Goal: Task Accomplishment & Management: Manage account settings

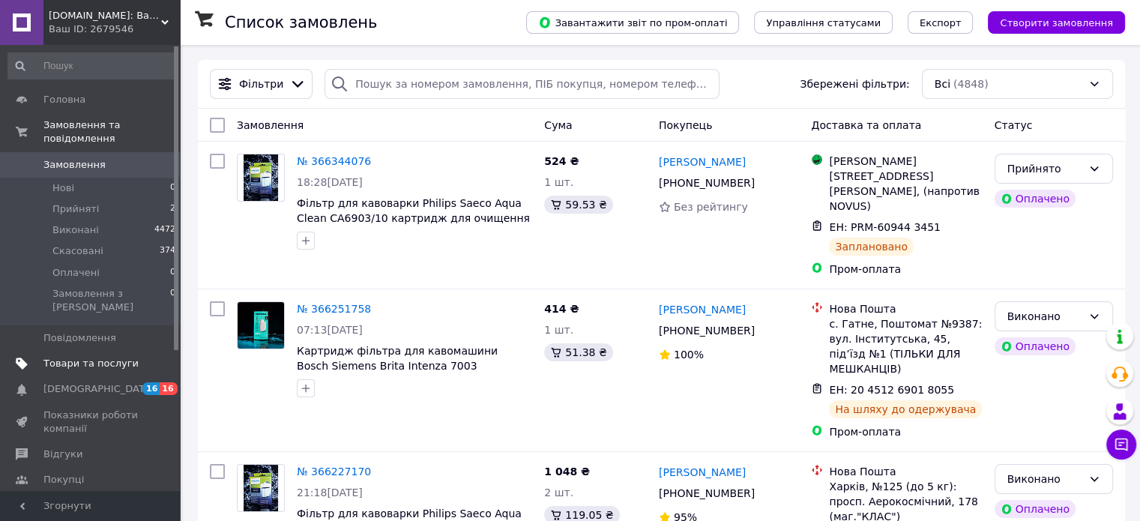
click at [93, 357] on span "Товари та послуги" at bounding box center [90, 363] width 95 height 13
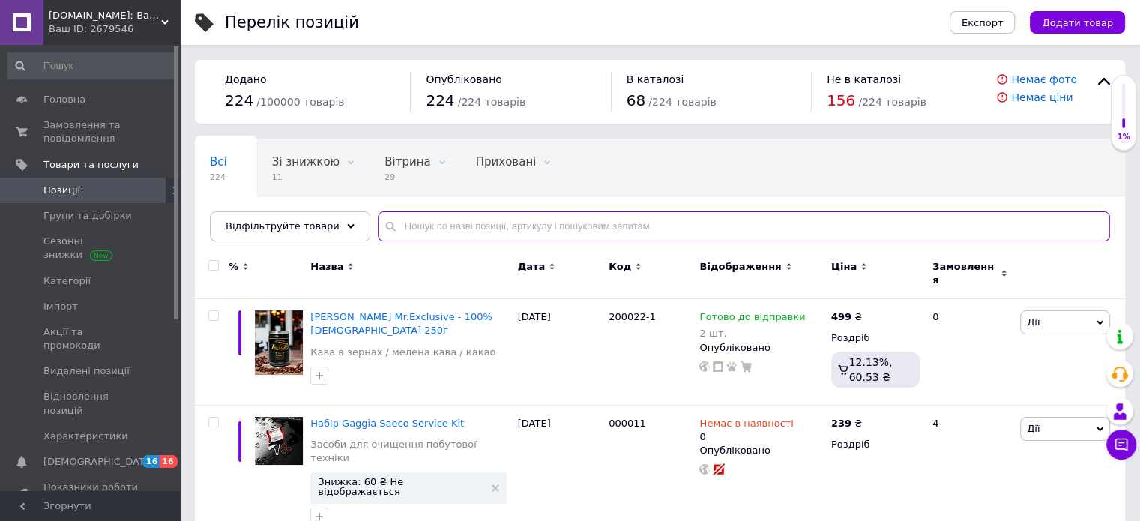
click at [458, 223] on input "text" at bounding box center [744, 226] width 732 height 30
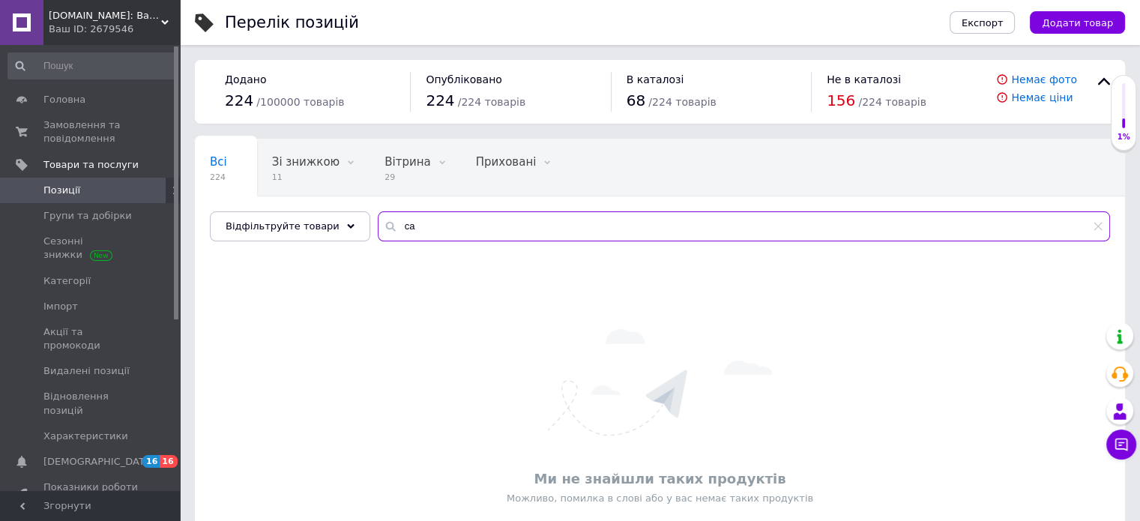
type input "c"
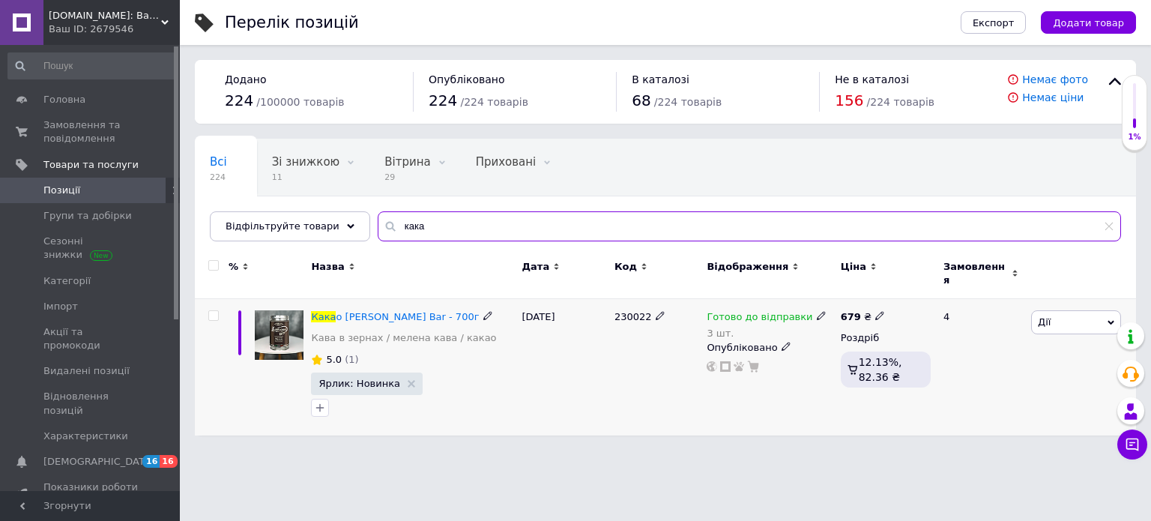
type input "кака"
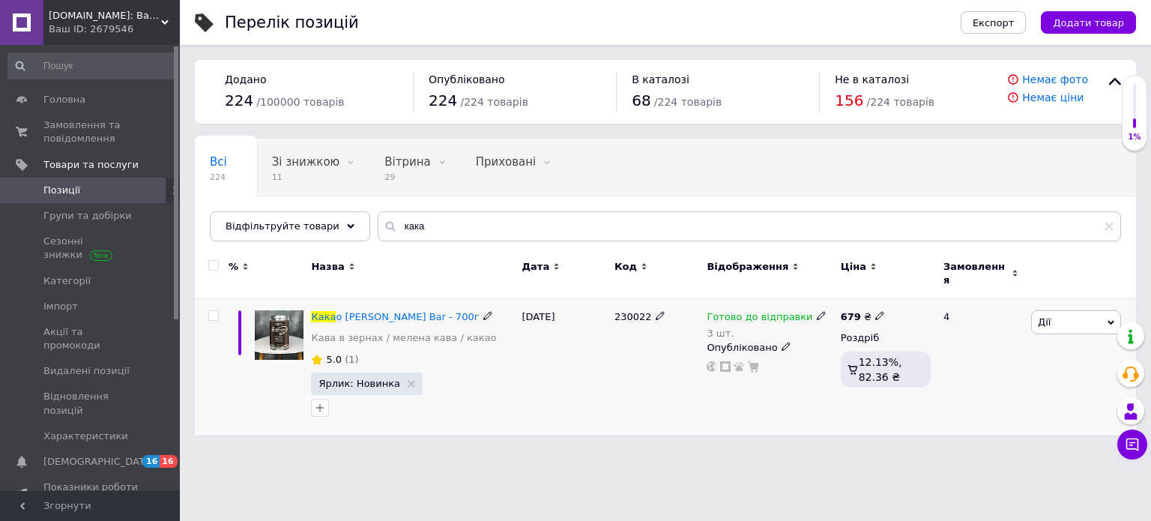
click at [817, 312] on use at bounding box center [821, 316] width 8 height 8
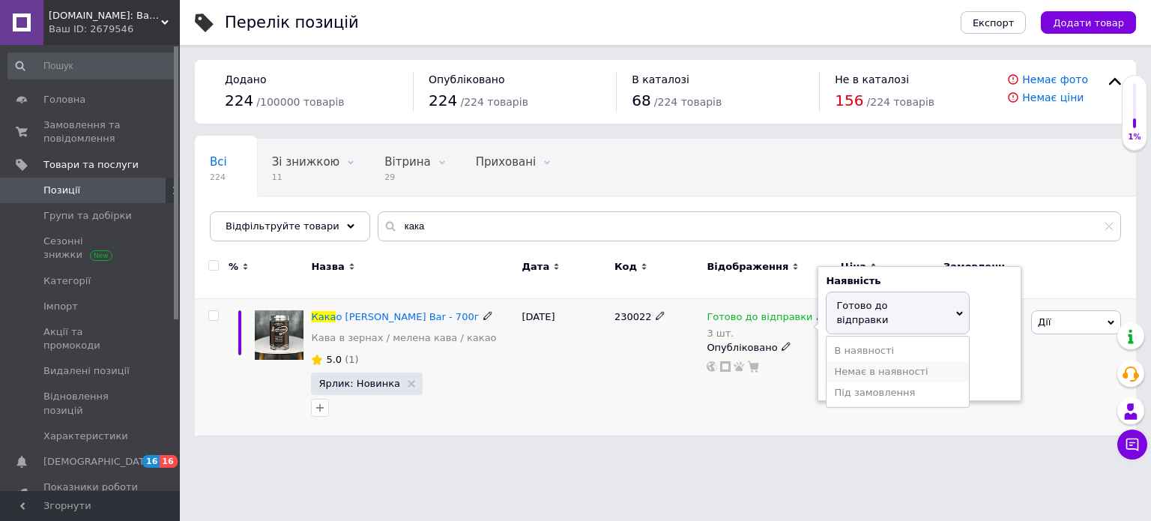
click at [858, 361] on li "Немає в наявності" at bounding box center [898, 371] width 142 height 21
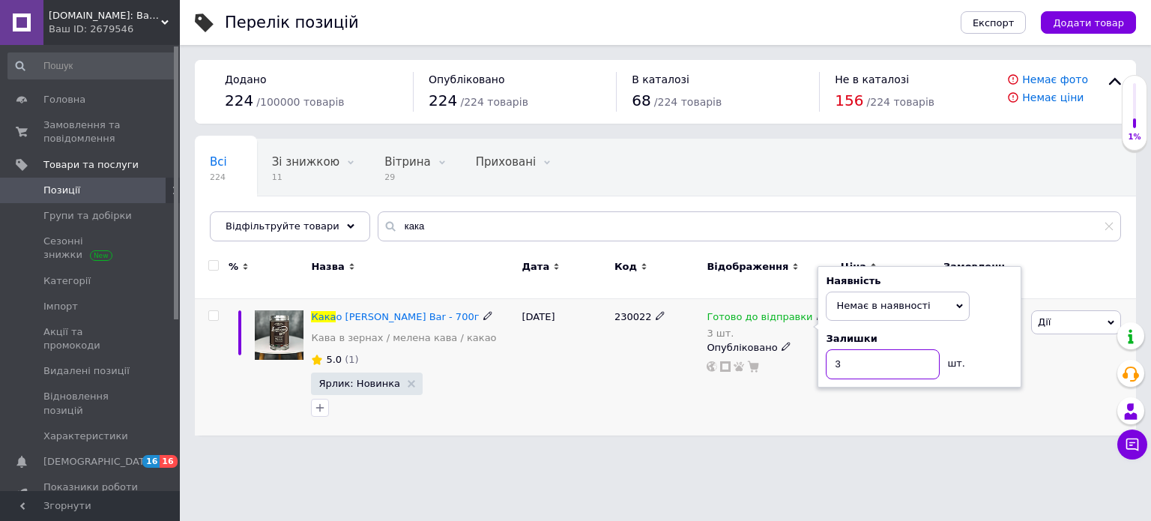
drag, startPoint x: 848, startPoint y: 354, endPoint x: 828, endPoint y: 356, distance: 19.6
click at [828, 356] on input "3" at bounding box center [883, 364] width 114 height 30
type input "0"
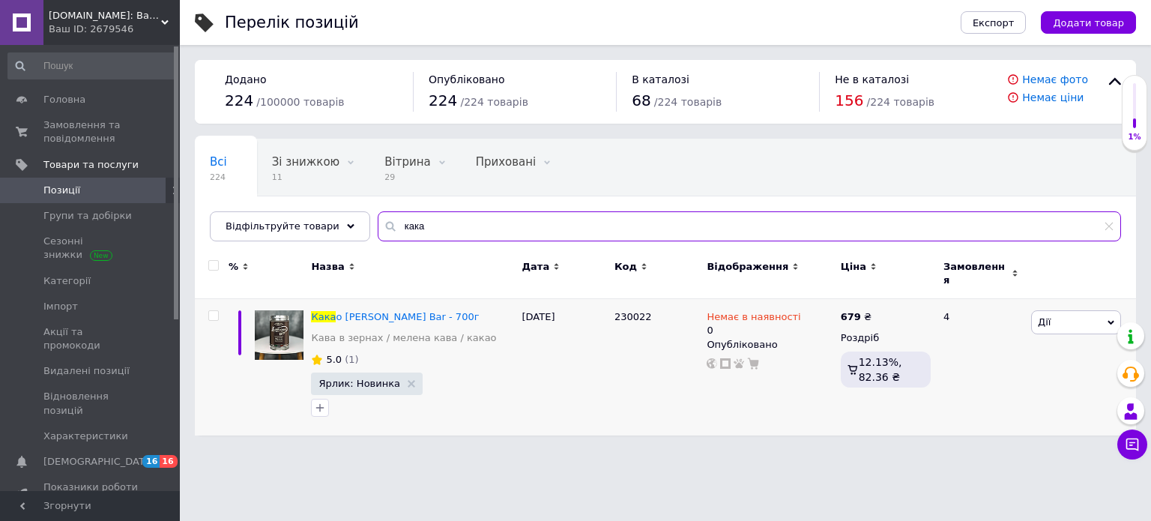
click at [462, 223] on input "кака" at bounding box center [750, 226] width 744 height 30
type input "к"
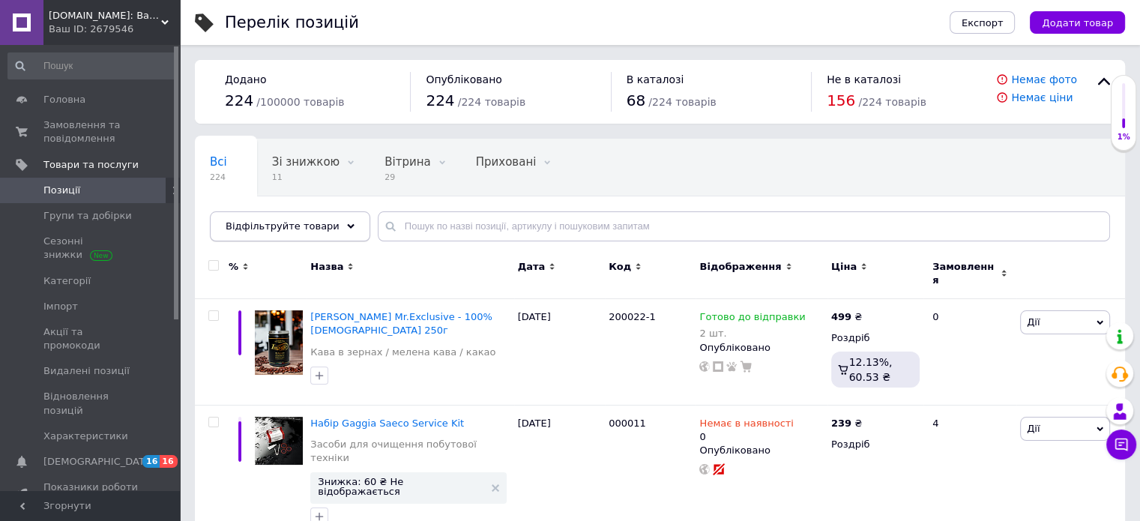
click at [282, 221] on span "Відфільтруйте товари" at bounding box center [283, 225] width 114 height 11
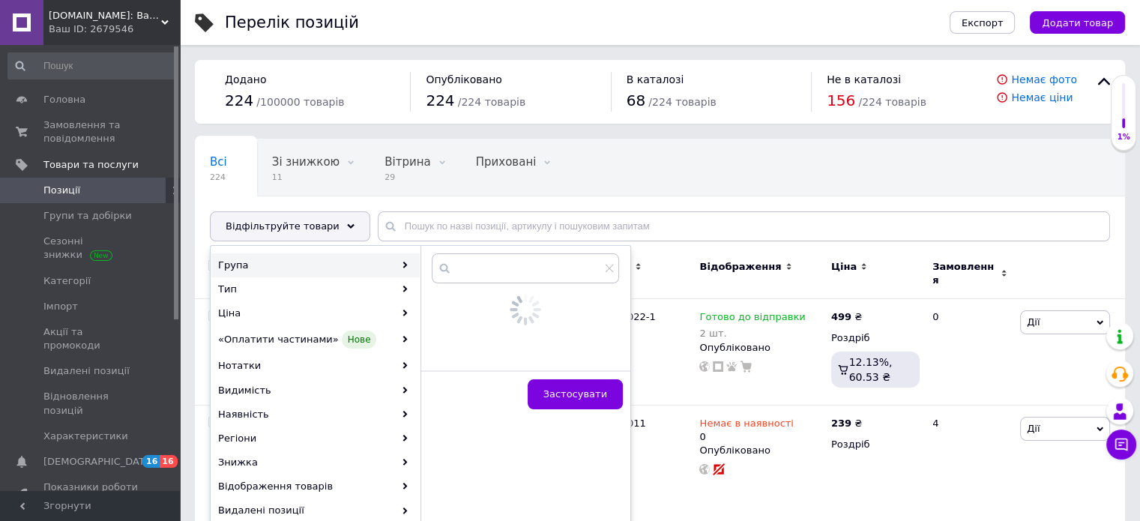
click at [279, 261] on div "Група" at bounding box center [315, 265] width 208 height 24
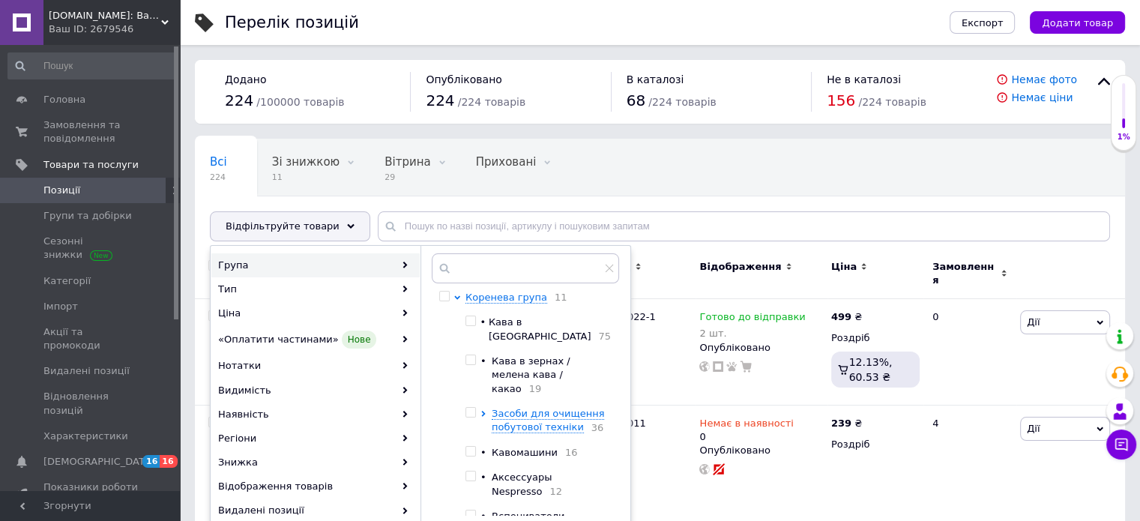
click at [471, 319] on input "checkbox" at bounding box center [470, 321] width 10 height 10
checkbox input "true"
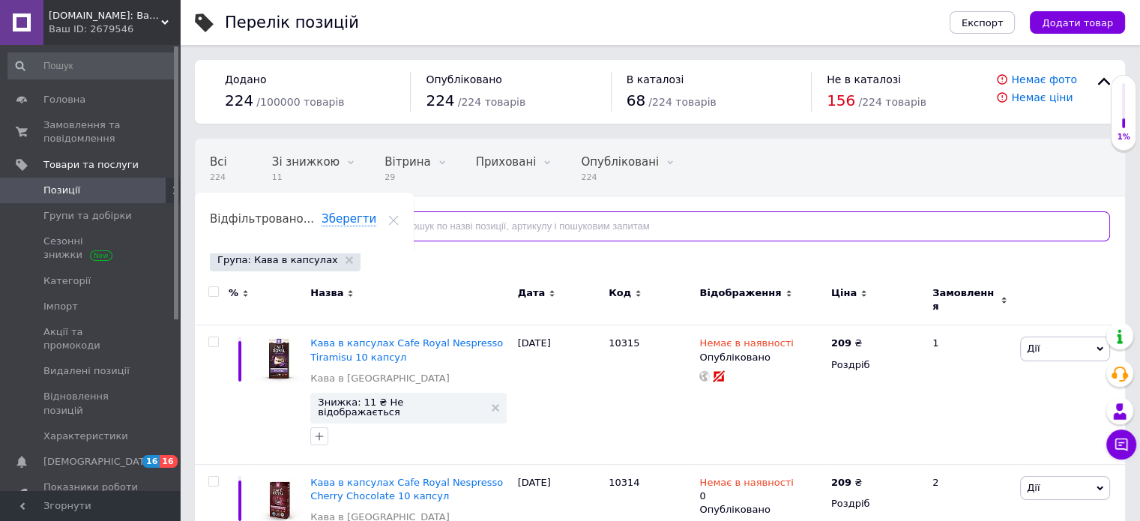
click at [473, 226] on input "text" at bounding box center [744, 226] width 732 height 30
click at [754, 295] on span "Відображення" at bounding box center [740, 292] width 82 height 13
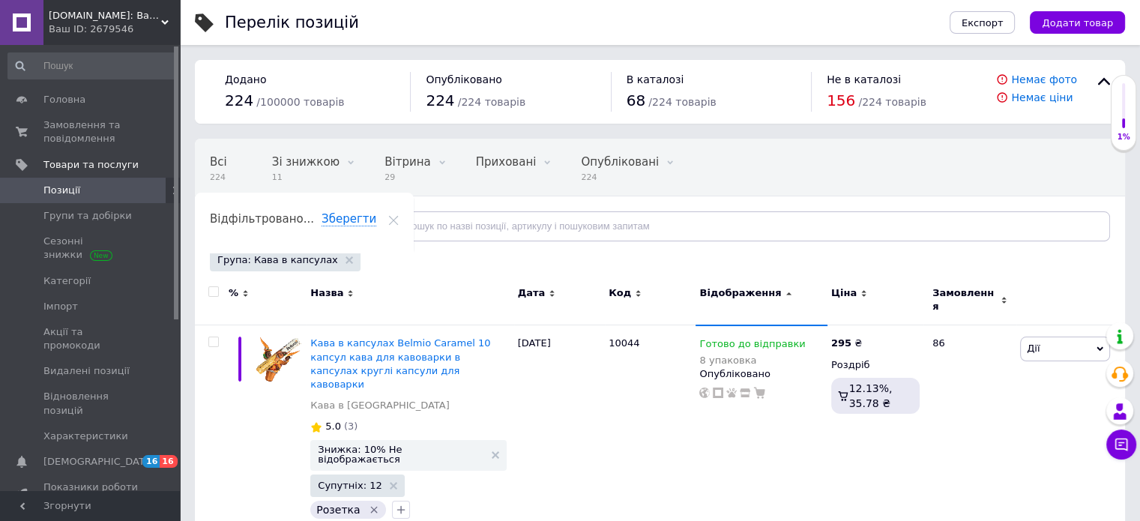
click at [325, 291] on span "Назва" at bounding box center [326, 292] width 33 height 13
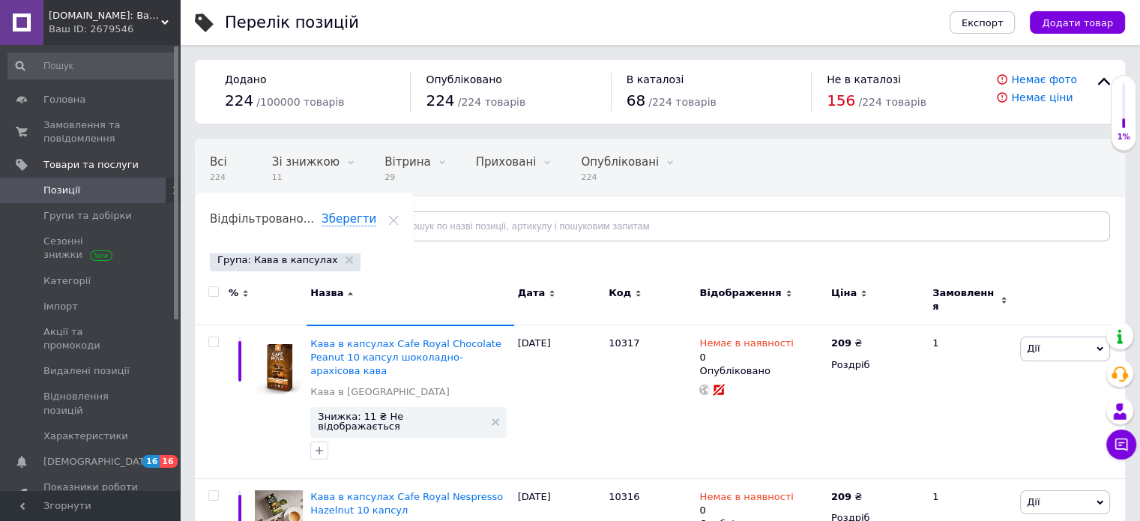
click at [325, 291] on span "Назва" at bounding box center [326, 292] width 33 height 13
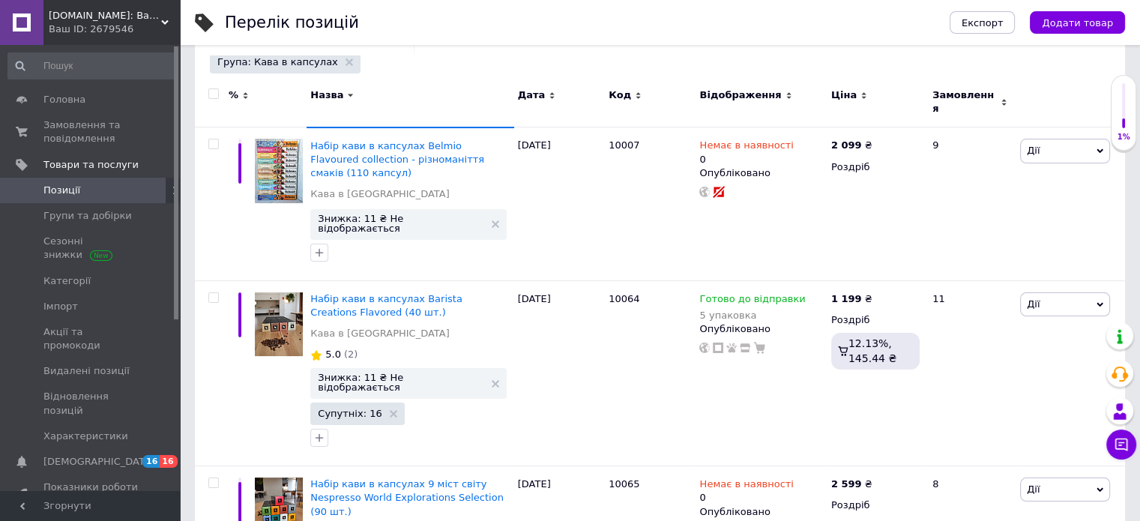
scroll to position [300, 0]
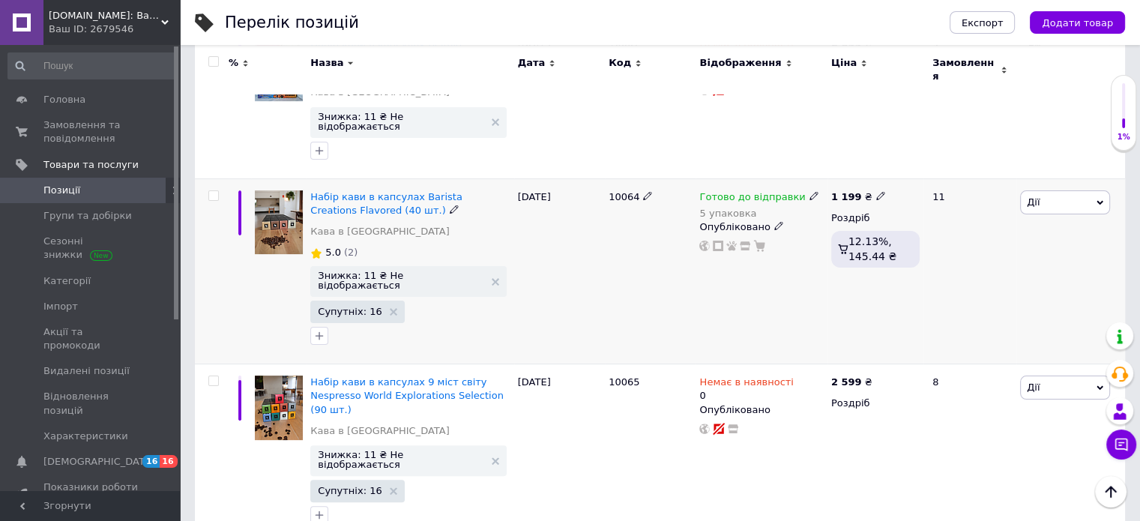
click at [627, 263] on div "10064" at bounding box center [650, 271] width 91 height 186
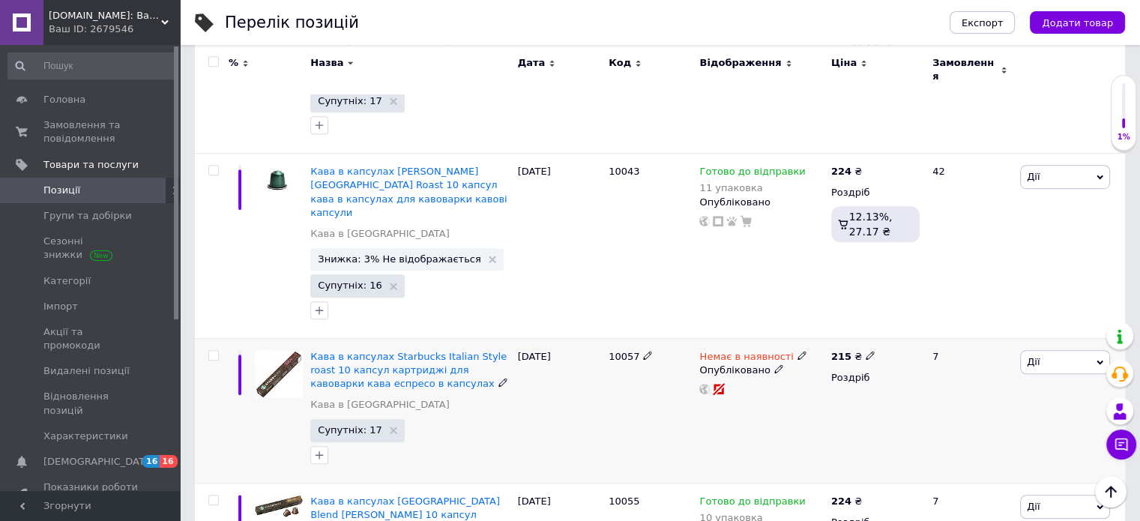
scroll to position [974, 0]
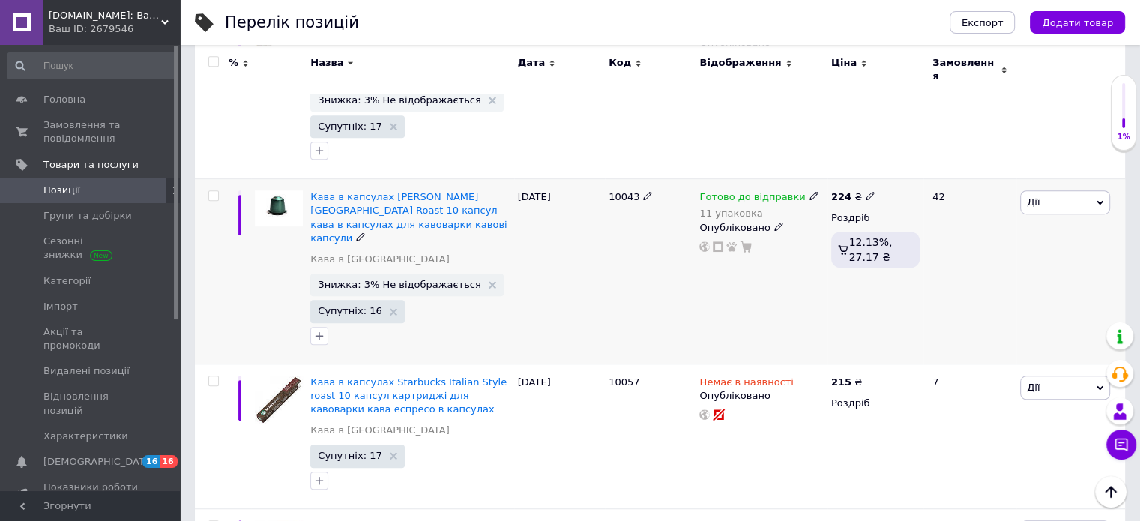
click at [810, 191] on icon at bounding box center [814, 195] width 9 height 9
click at [858, 180] on span "Готово до відправки" at bounding box center [855, 192] width 52 height 25
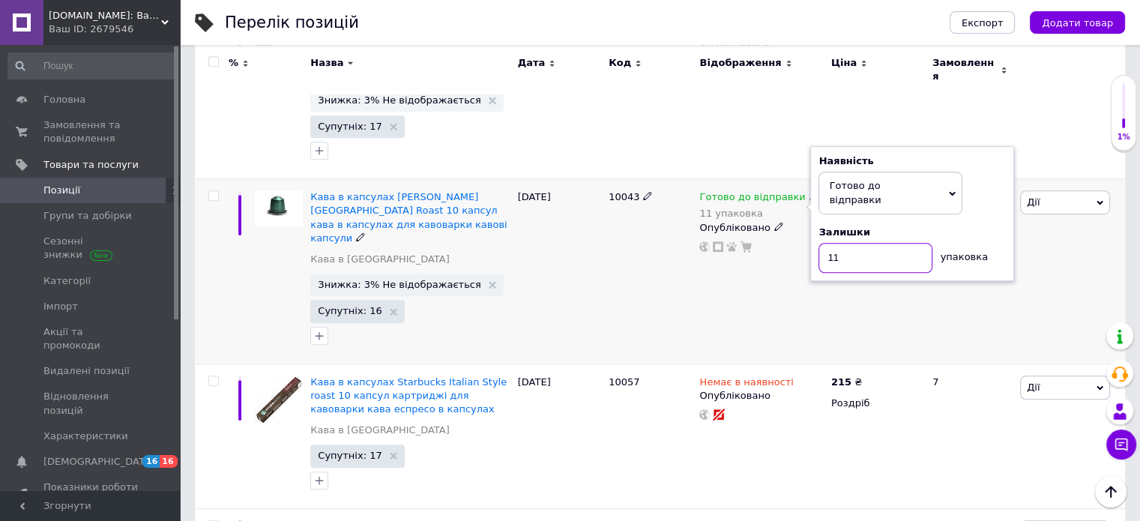
drag, startPoint x: 840, startPoint y: 164, endPoint x: 820, endPoint y: 164, distance: 19.5
click at [820, 243] on input "11" at bounding box center [876, 258] width 114 height 30
type input "9"
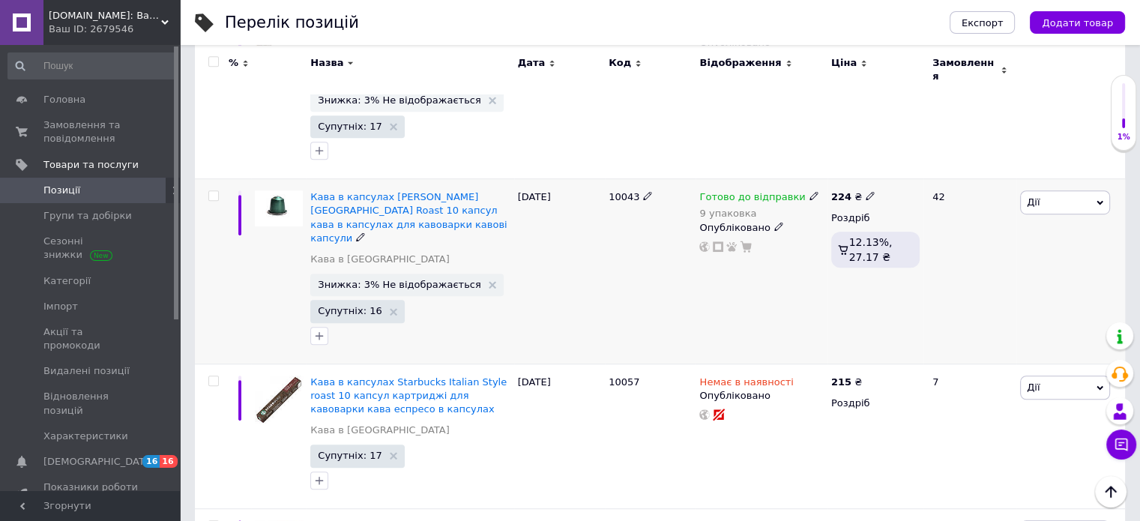
click at [719, 229] on div "Готово до відправки 9 упаковка Опубліковано" at bounding box center [761, 271] width 131 height 184
click at [810, 520] on use at bounding box center [814, 525] width 8 height 8
click at [857, 510] on span "Готово до відправки" at bounding box center [855, 522] width 52 height 25
drag, startPoint x: 831, startPoint y: 479, endPoint x: 822, endPoint y: 479, distance: 9.0
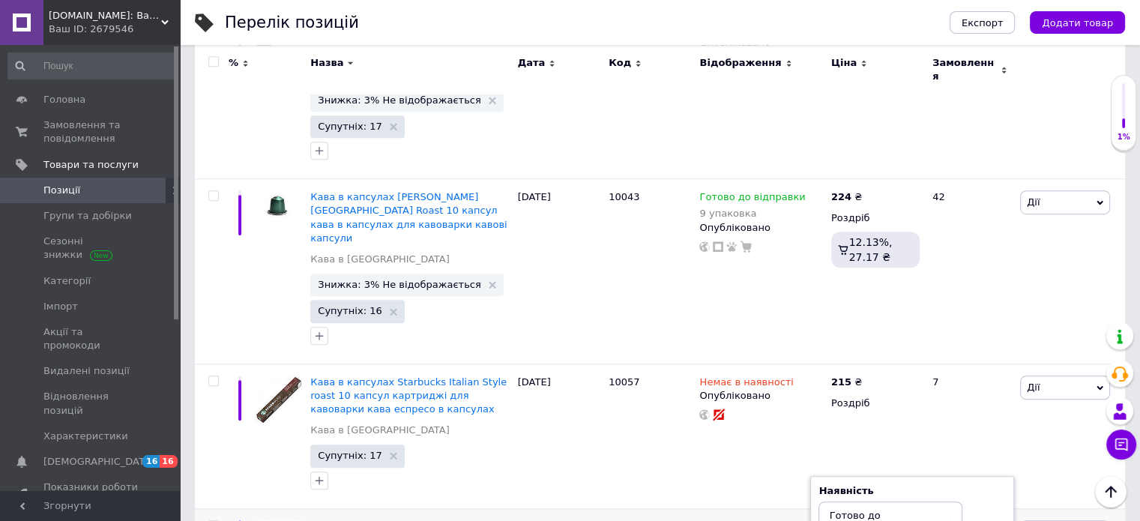
type input "8"
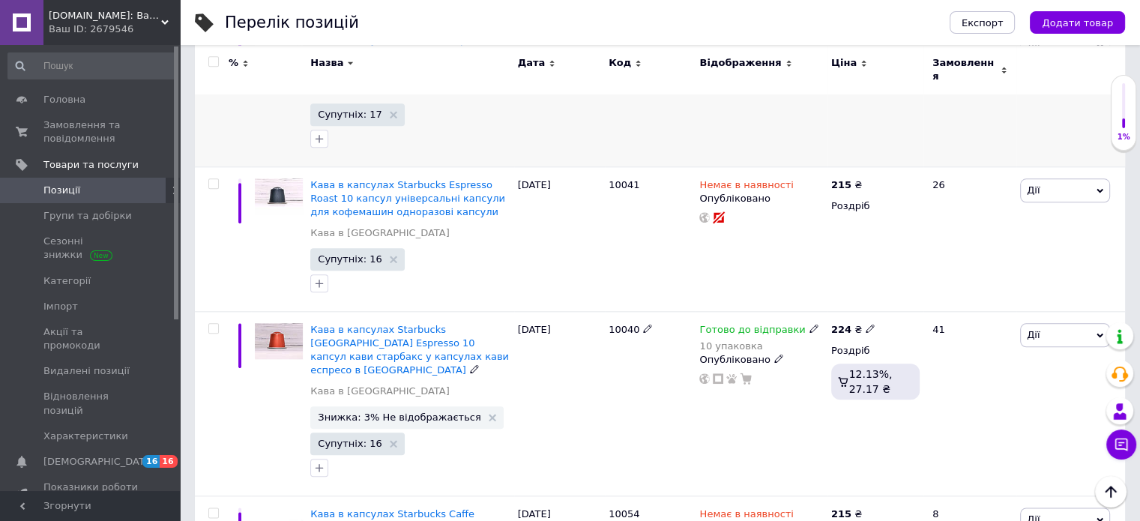
scroll to position [1724, 0]
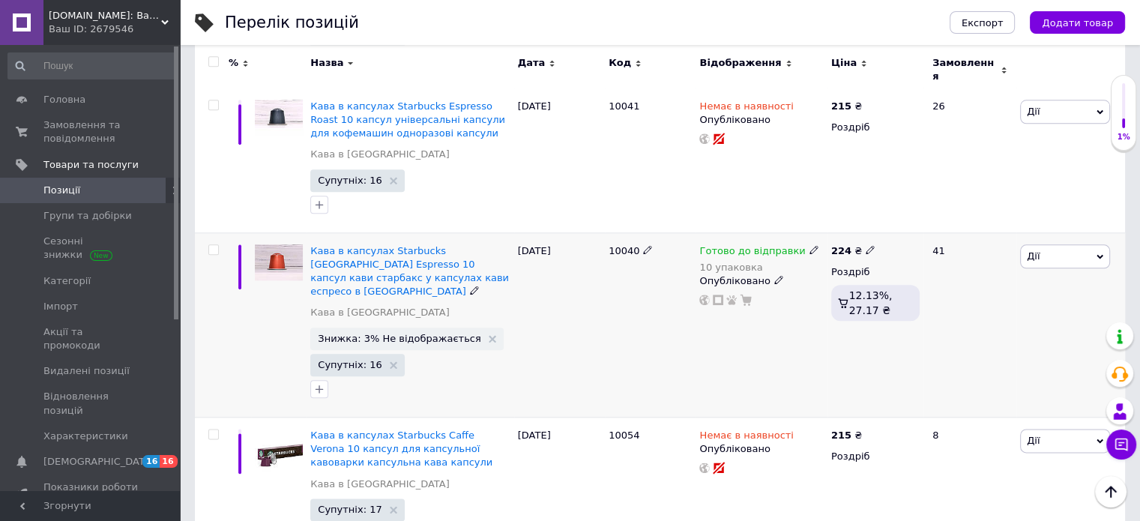
click at [810, 245] on icon at bounding box center [814, 249] width 9 height 9
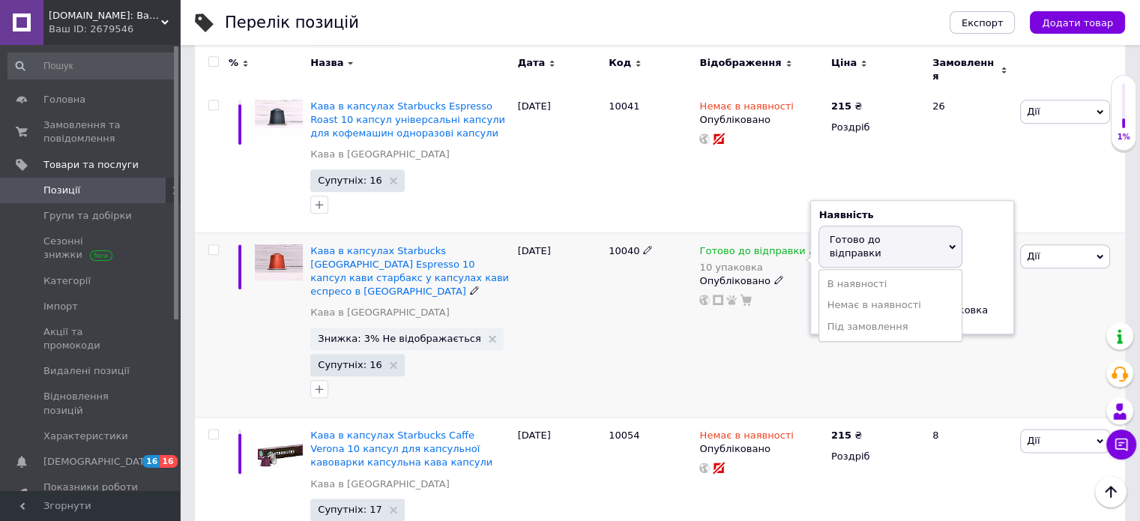
click at [849, 234] on span "Готово до відправки" at bounding box center [855, 246] width 52 height 25
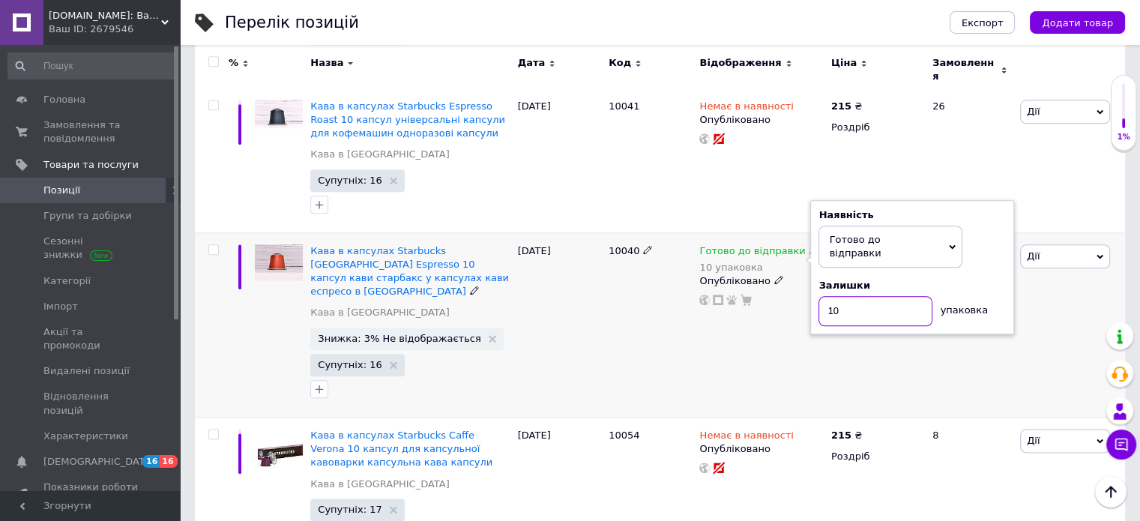
drag, startPoint x: 846, startPoint y: 185, endPoint x: 819, endPoint y: 186, distance: 27.0
click at [819, 296] on input "10" at bounding box center [876, 311] width 114 height 30
type input "8"
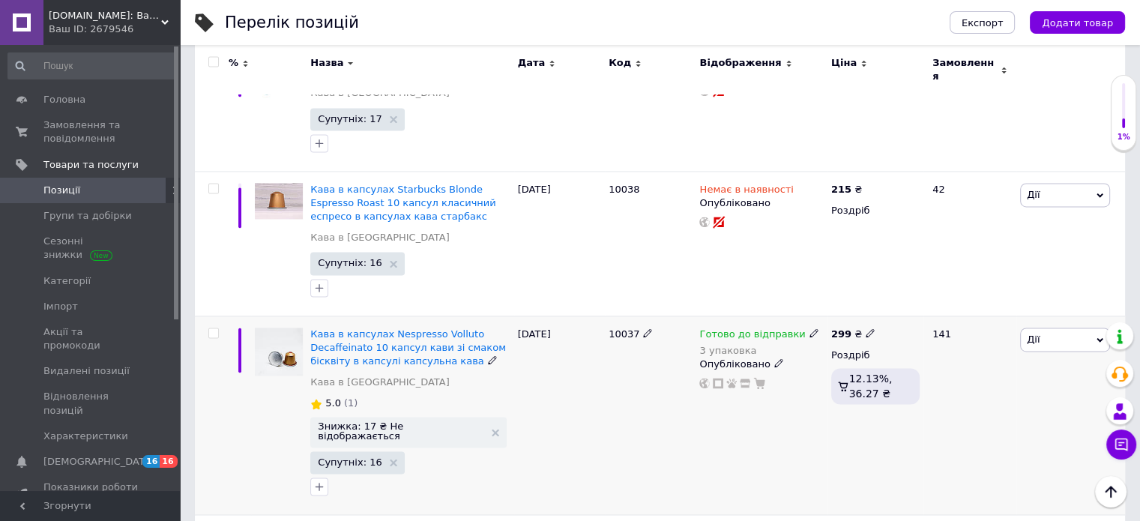
scroll to position [2249, 0]
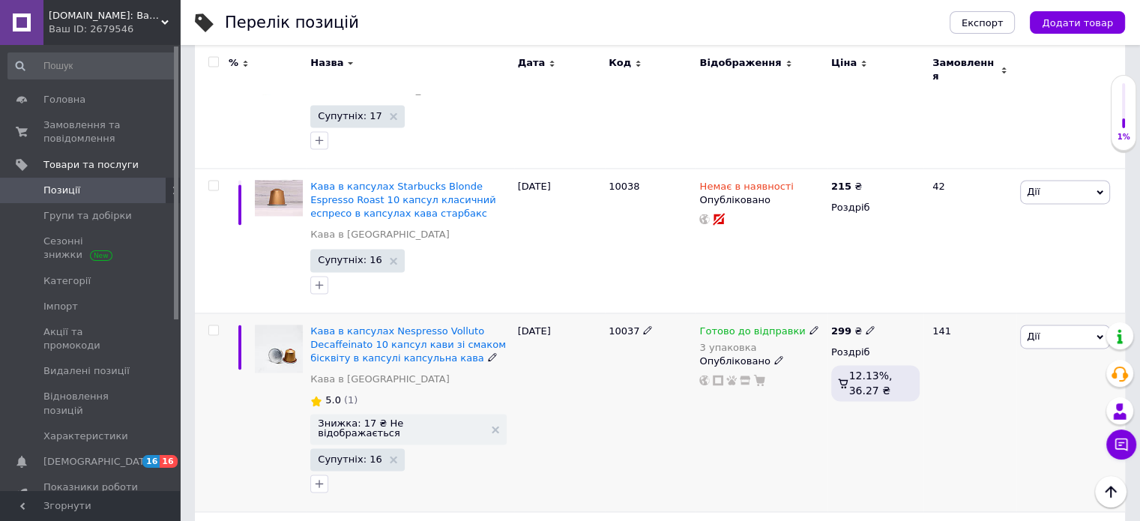
click at [810, 325] on icon at bounding box center [814, 329] width 9 height 9
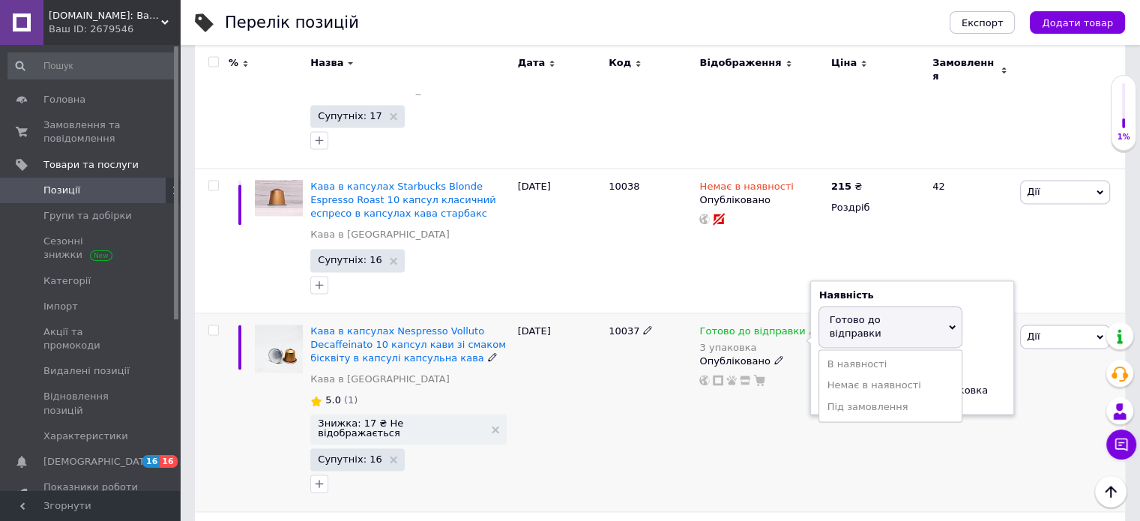
click at [847, 314] on span "Готово до відправки" at bounding box center [855, 326] width 52 height 25
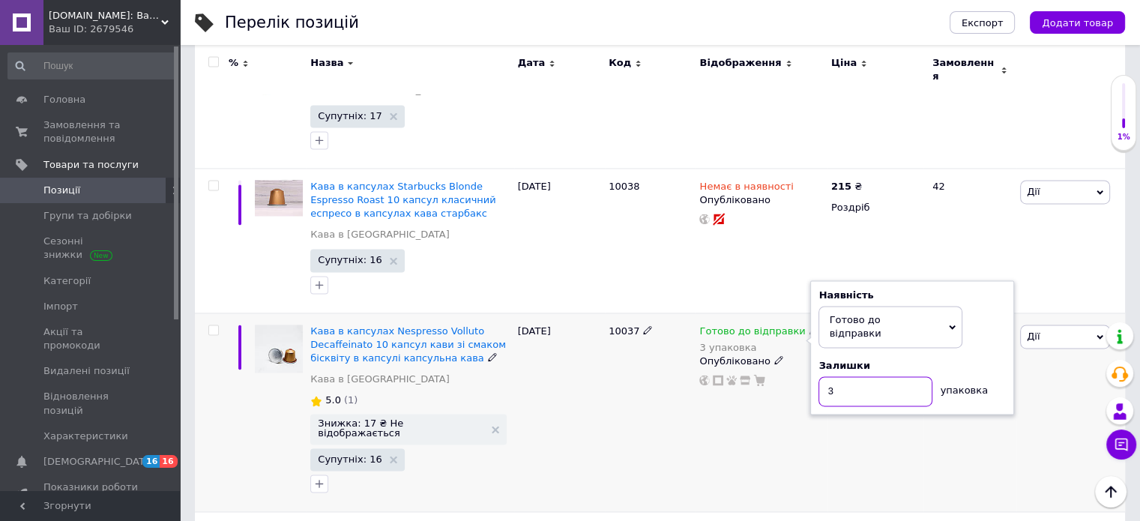
drag, startPoint x: 840, startPoint y: 252, endPoint x: 807, endPoint y: 249, distance: 32.4
click at [807, 325] on div "Готово до відправки 3 упаковка Наявність Готово до відправки В наявності Немає …" at bounding box center [761, 356] width 124 height 62
type input "8"
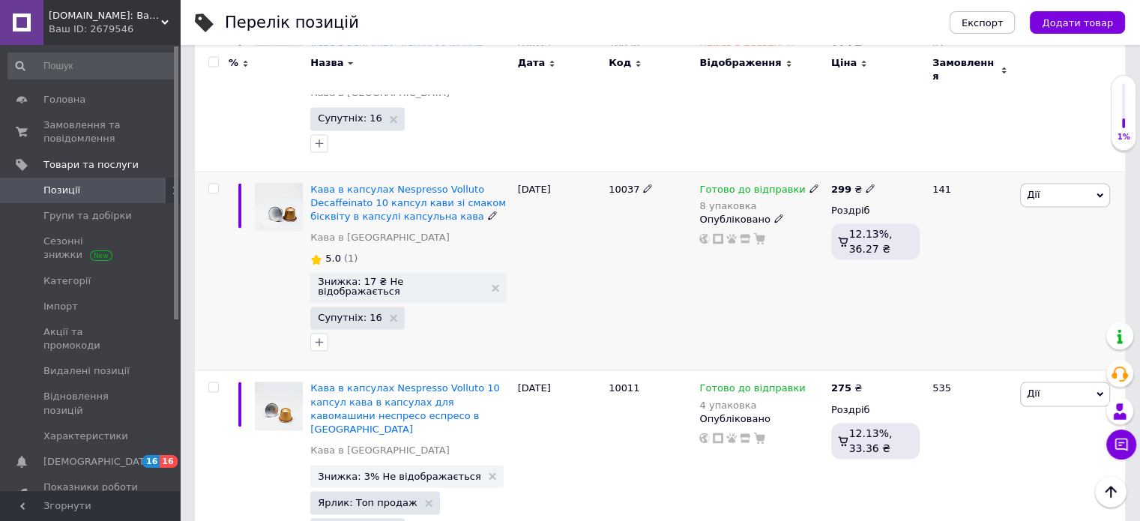
scroll to position [2399, 0]
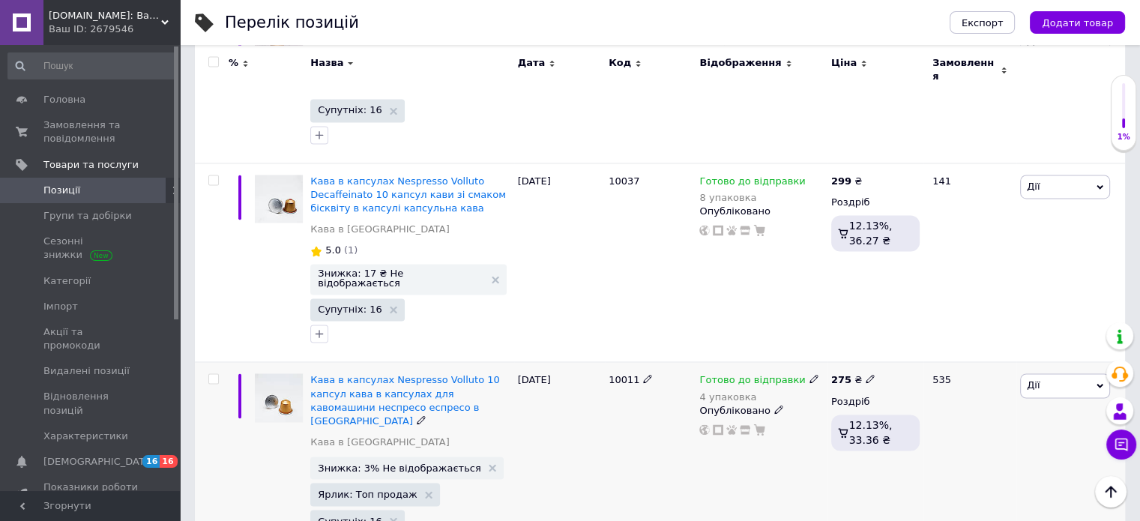
click at [866, 374] on icon at bounding box center [870, 378] width 9 height 9
click at [810, 374] on icon at bounding box center [814, 378] width 9 height 9
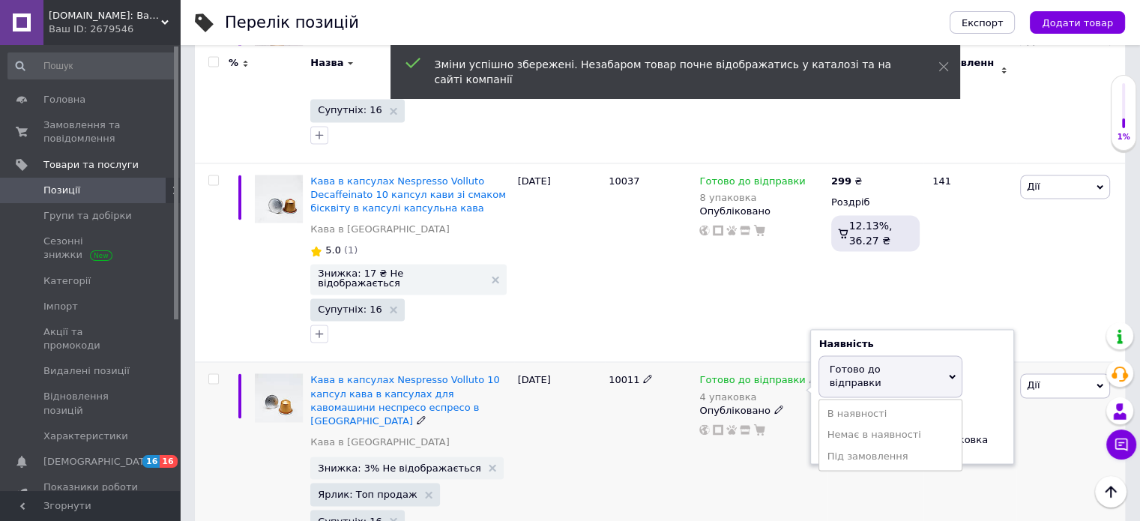
click at [858, 364] on span "Готово до відправки" at bounding box center [855, 376] width 52 height 25
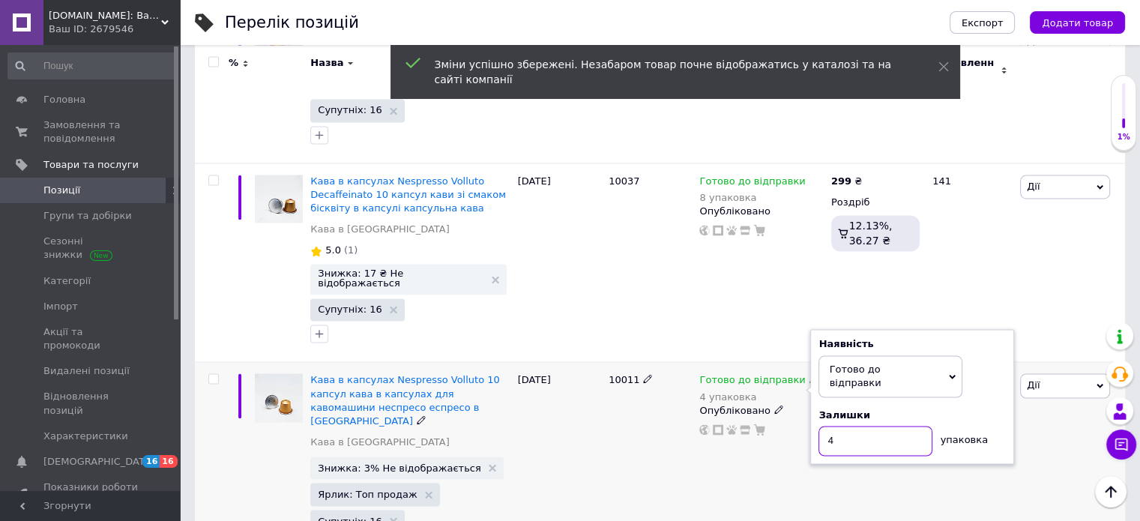
drag, startPoint x: 841, startPoint y: 293, endPoint x: 825, endPoint y: 294, distance: 16.5
click at [825, 426] on input "4" at bounding box center [876, 441] width 114 height 30
type input "14"
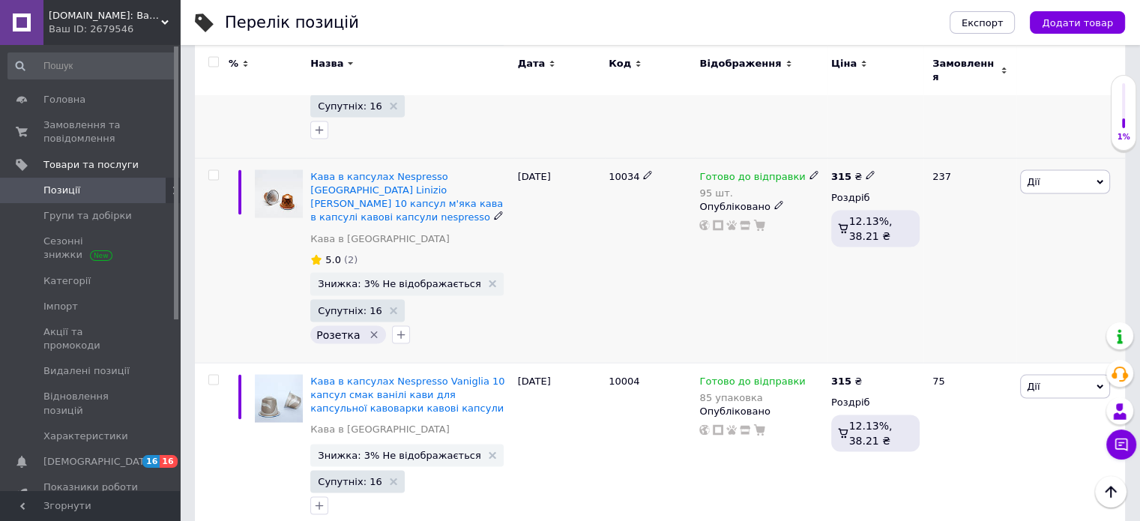
scroll to position [2848, 0]
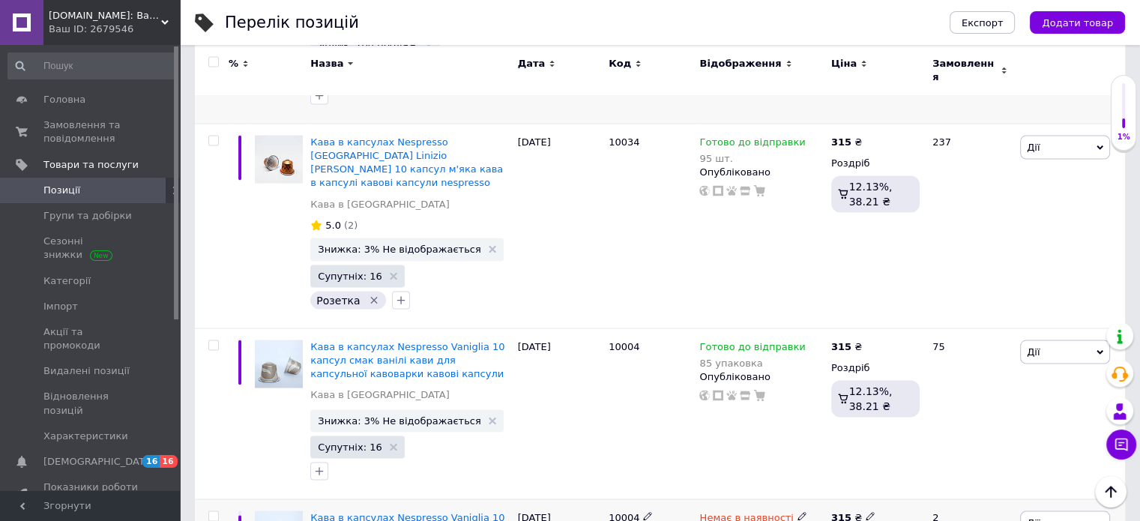
click at [798, 512] on use at bounding box center [802, 516] width 8 height 8
type input "50"
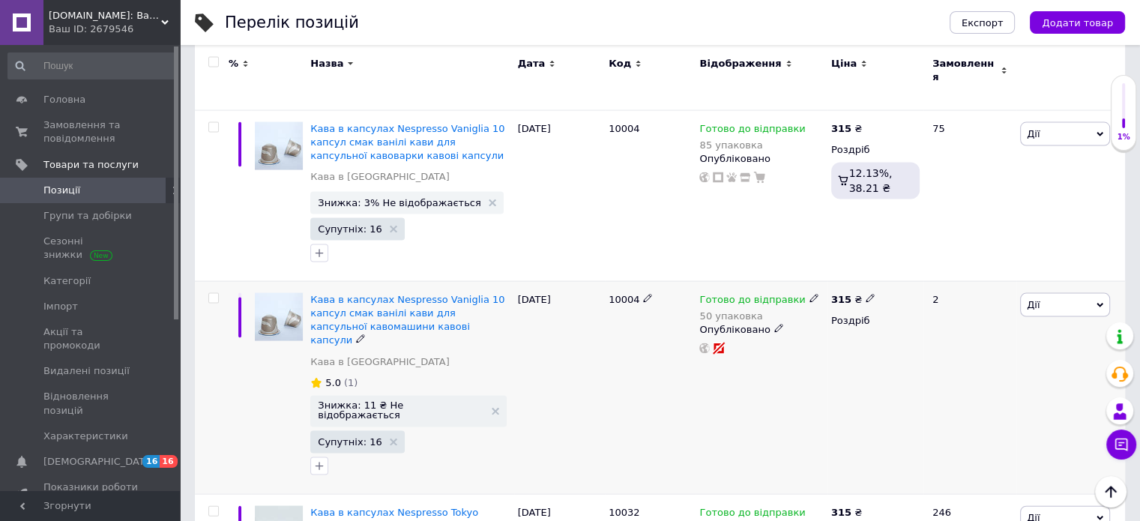
scroll to position [3087, 0]
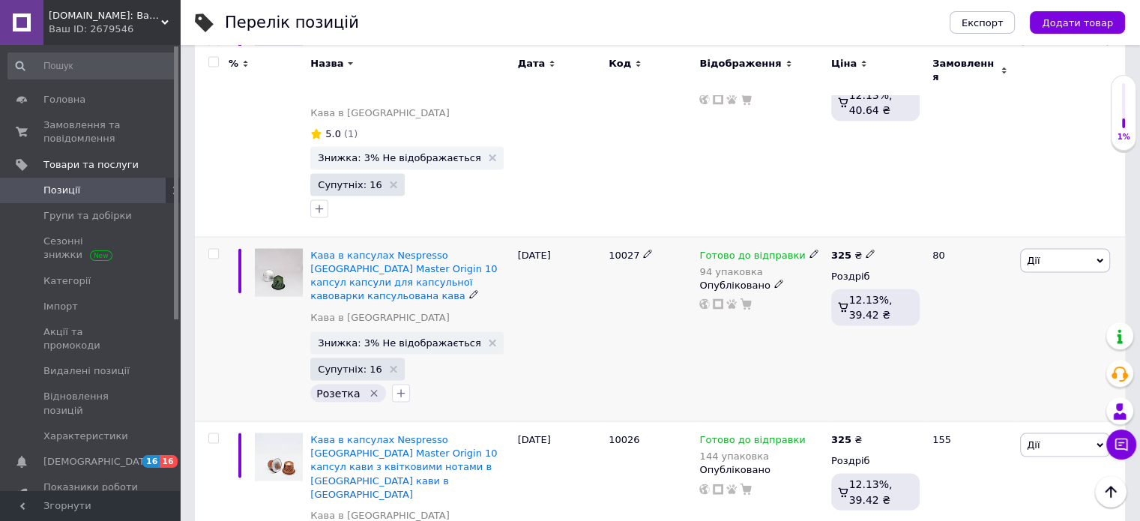
click at [618, 242] on div "10027" at bounding box center [650, 329] width 91 height 184
